Goal: Information Seeking & Learning: Learn about a topic

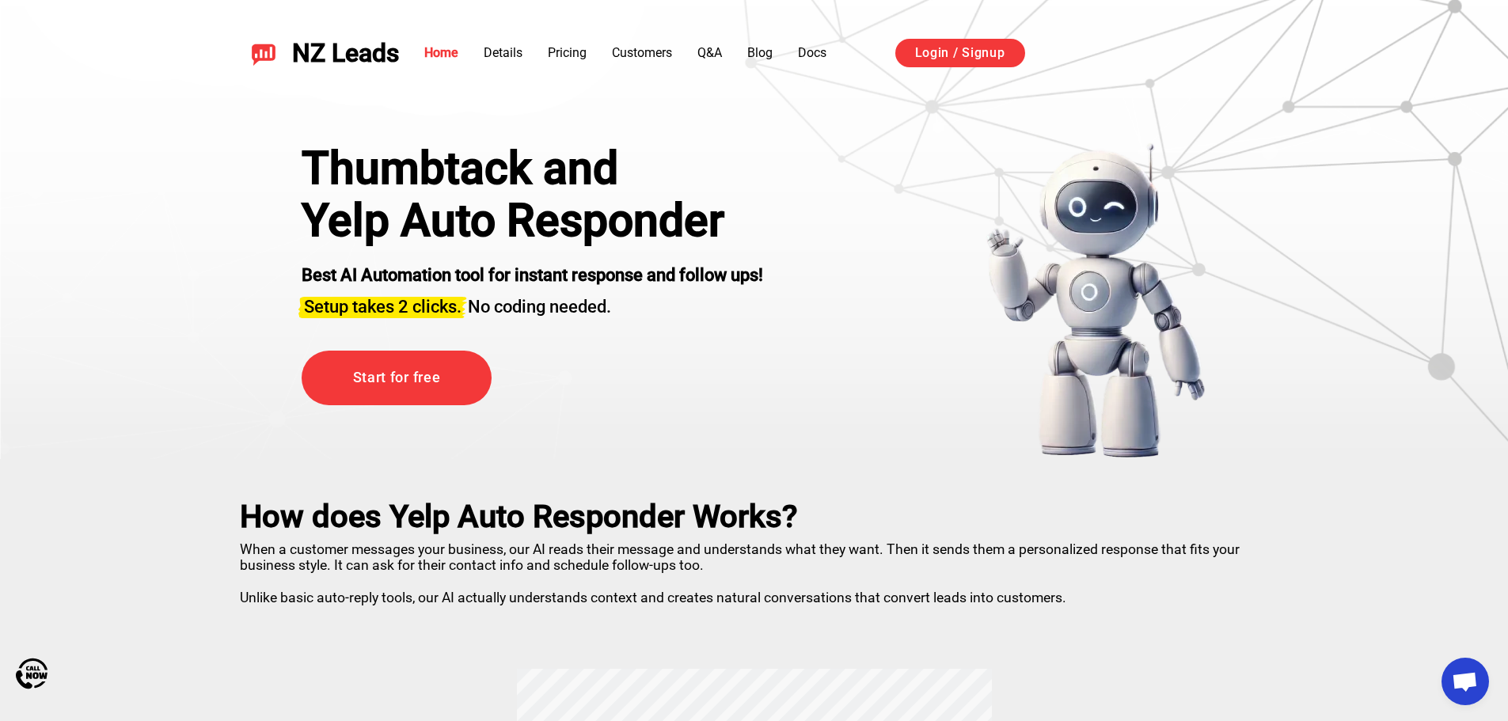
click at [841, 243] on div "Thumbtack and Yelp Auto Responder Best AI Automation tool for instant response …" at bounding box center [754, 300] width 984 height 317
click at [431, 53] on link "Home" at bounding box center [441, 52] width 34 height 15
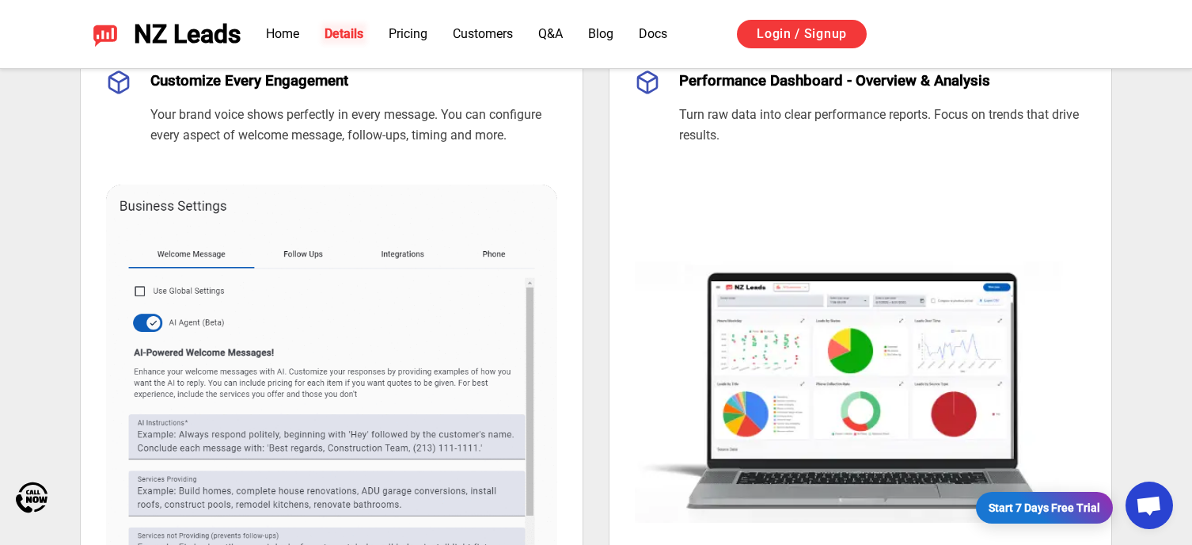
scroll to position [871, 0]
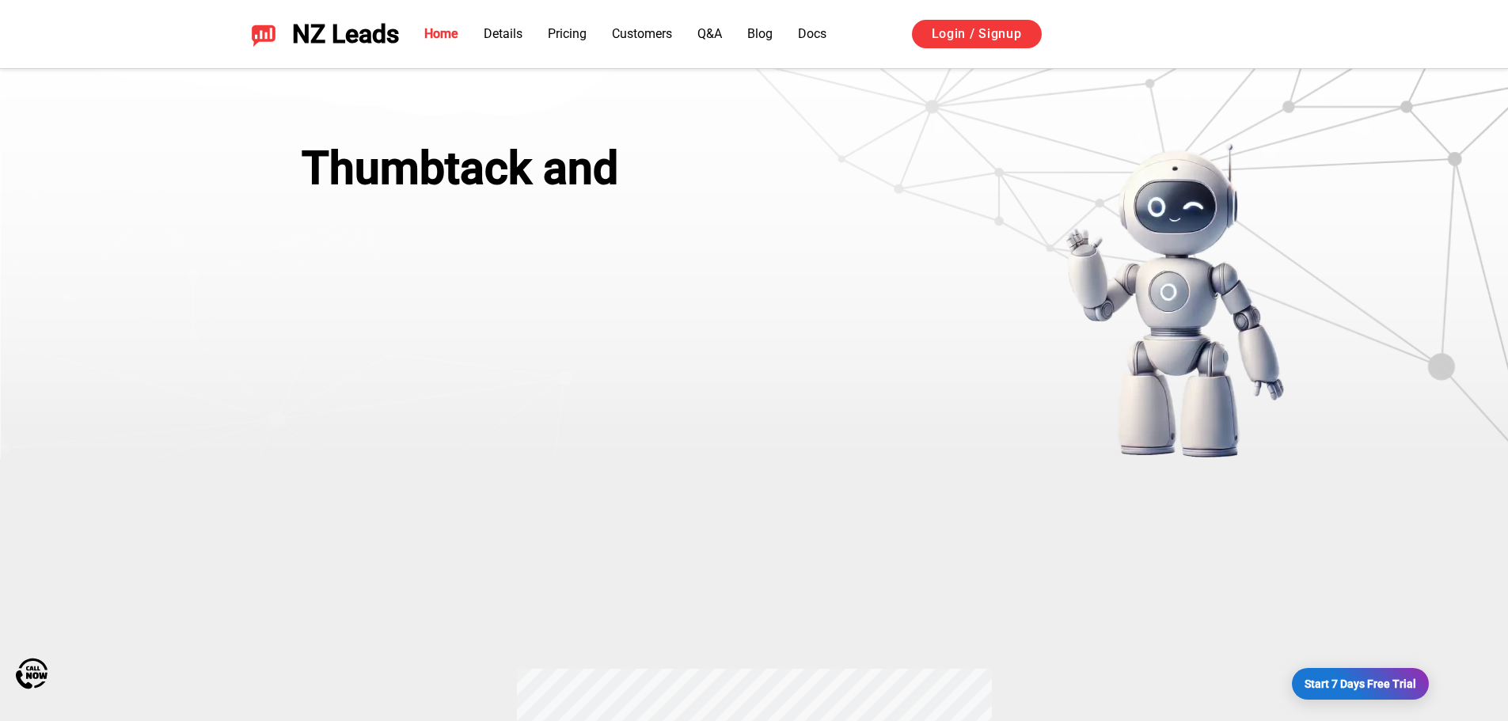
scroll to position [538, 0]
